Goal: Task Accomplishment & Management: Manage account settings

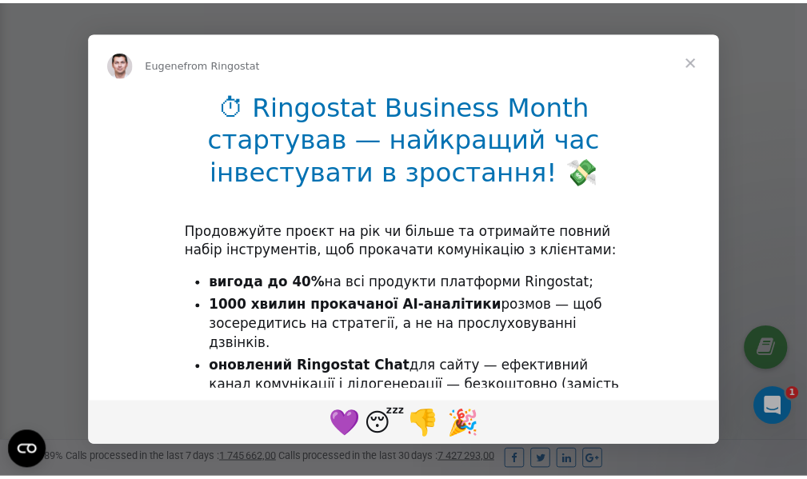
scroll to position [480, 0]
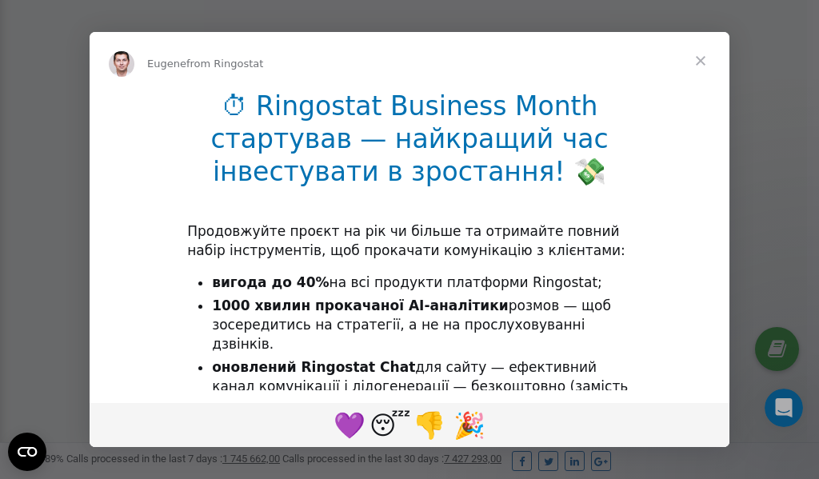
click at [703, 59] on span "Close" at bounding box center [700, 61] width 58 height 58
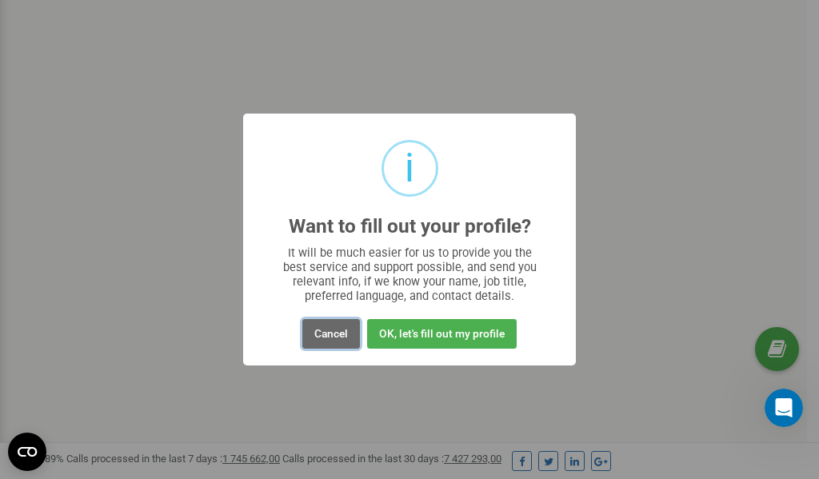
click at [337, 340] on button "Cancel" at bounding box center [331, 334] width 58 height 30
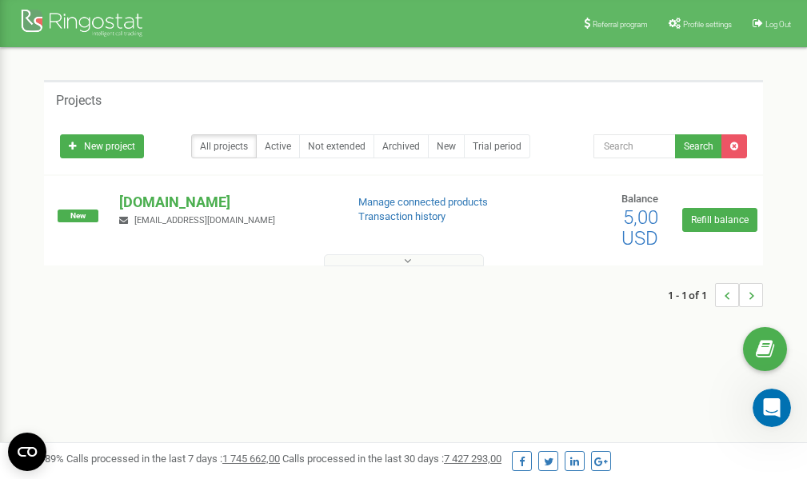
scroll to position [0, 0]
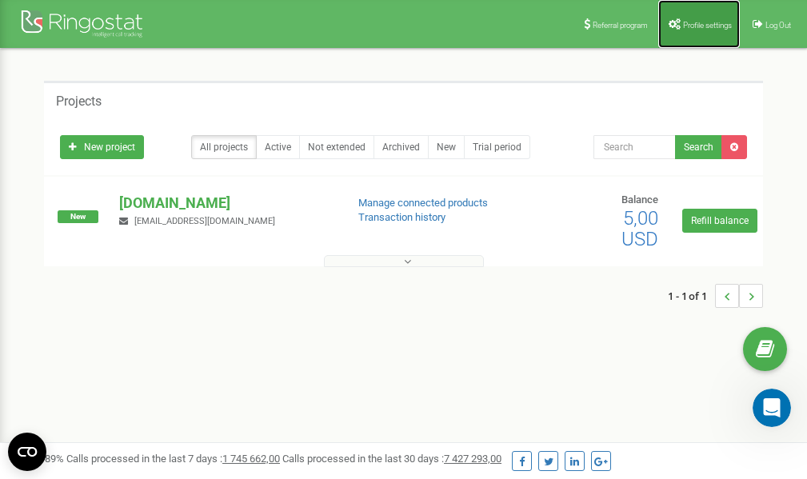
click at [692, 26] on span "Profile settings" at bounding box center [707, 25] width 49 height 9
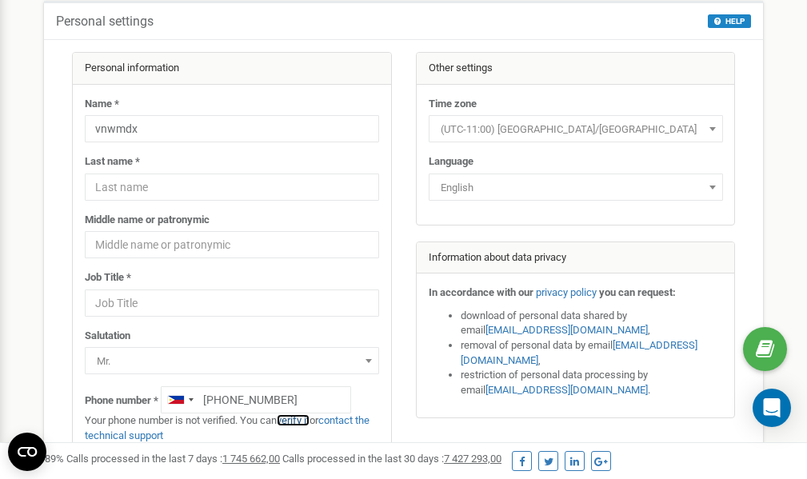
click at [308, 419] on link "verify it" at bounding box center [293, 420] width 33 height 12
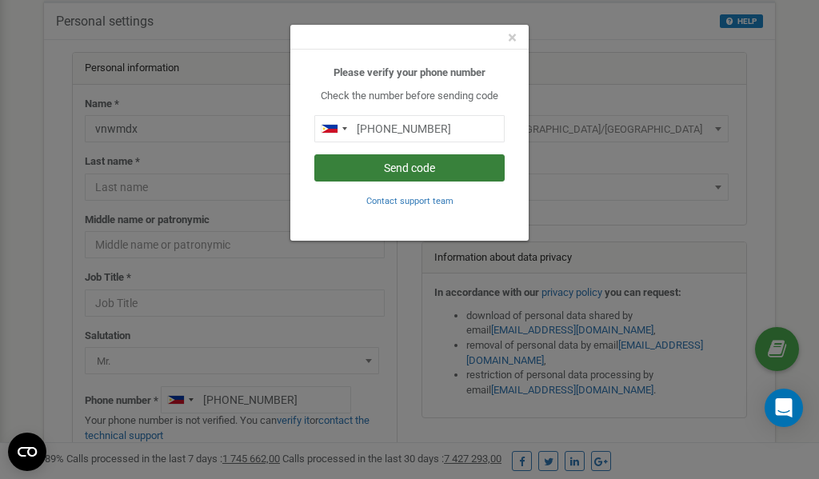
click at [392, 172] on button "Send code" at bounding box center [409, 167] width 190 height 27
